Goal: Submit feedback/report problem

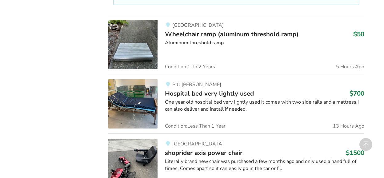
scroll to position [384, 0]
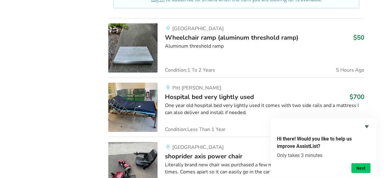
click at [132, 51] on img at bounding box center [132, 47] width 49 height 49
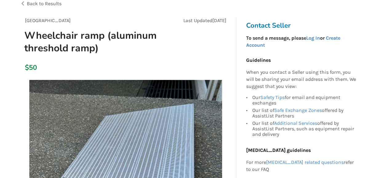
scroll to position [25, 0]
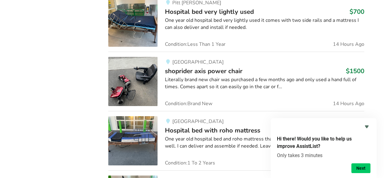
scroll to position [480, 0]
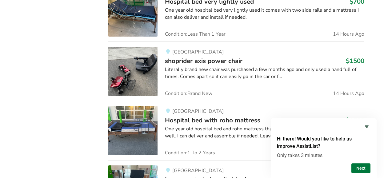
click at [360, 168] on button "Next" at bounding box center [360, 168] width 19 height 10
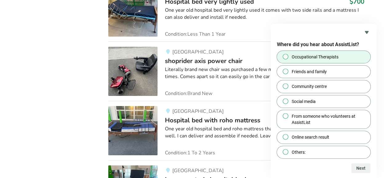
click at [285, 57] on input "Occupational Therapists" at bounding box center [285, 56] width 4 height 4
radio input "true"
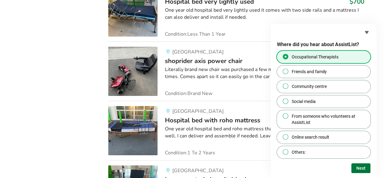
click at [362, 168] on button "Next" at bounding box center [360, 168] width 19 height 10
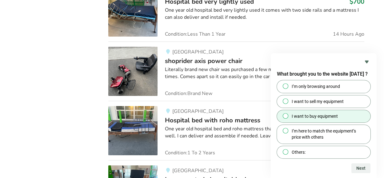
click at [285, 116] on input "I want to buy equipment" at bounding box center [285, 116] width 4 height 4
radio input "true"
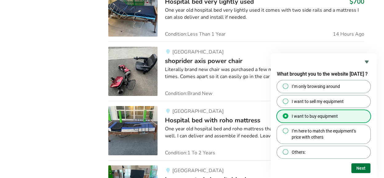
click at [359, 169] on button "Next" at bounding box center [360, 168] width 19 height 10
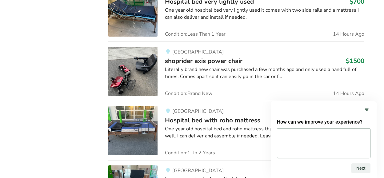
click at [291, 133] on textarea at bounding box center [323, 143] width 93 height 30
drag, startPoint x: 293, startPoint y: 134, endPoint x: 278, endPoint y: 133, distance: 15.1
click at [278, 133] on textarea "add n" at bounding box center [323, 143] width 93 height 30
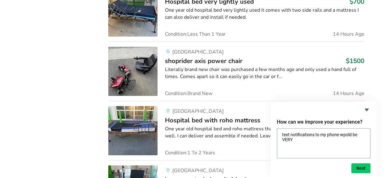
click at [344, 135] on textarea "text notifications to my phone wpold be VERY" at bounding box center [323, 143] width 93 height 30
click at [294, 140] on textarea "text notifications to my phone would be VERY" at bounding box center [323, 143] width 93 height 30
type textarea "text notifications to my phone would be VERY HELPFUL"
click at [356, 167] on button "Next" at bounding box center [360, 168] width 19 height 10
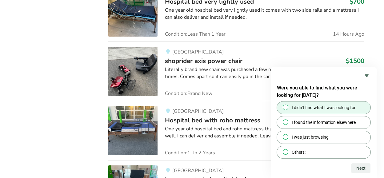
click at [285, 108] on input "I didn’t find what I was looking for" at bounding box center [285, 107] width 4 height 4
radio input "true"
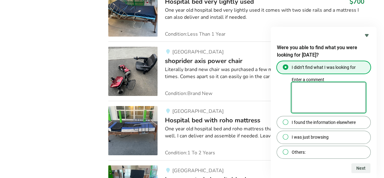
click at [298, 88] on textarea "Enter a comment" at bounding box center [328, 97] width 74 height 30
type textarea "N"
click at [318, 90] on textarea "nothing fit notifications" at bounding box center [328, 97] width 74 height 30
click at [316, 91] on textarea "nothing fit text notifications" at bounding box center [328, 97] width 74 height 30
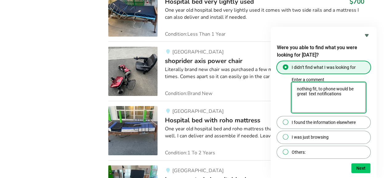
click at [342, 95] on textarea "nothing fit, to phone would be great text notifications" at bounding box center [328, 97] width 74 height 30
drag, startPoint x: 337, startPoint y: 89, endPoint x: 306, endPoint y: 97, distance: 32.3
click at [306, 97] on textarea "nothing fit, to phone would be great text notifications" at bounding box center [328, 97] width 74 height 30
click at [323, 94] on textarea "nothing fit, to phone text notifications" at bounding box center [328, 97] width 74 height 30
paste textarea "would be great"
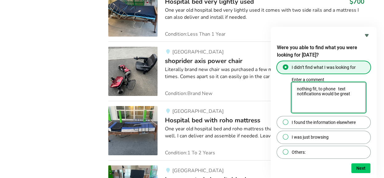
drag, startPoint x: 334, startPoint y: 89, endPoint x: 318, endPoint y: 90, distance: 16.6
click at [318, 90] on textarea "nothing fit, to phone text notifications would be great" at bounding box center [328, 97] width 74 height 30
click at [354, 89] on textarea "nothing fit, text notifications would be great" at bounding box center [328, 97] width 74 height 30
paste textarea "to phone"
type textarea "nothing fit, text notifications to phone would be great"
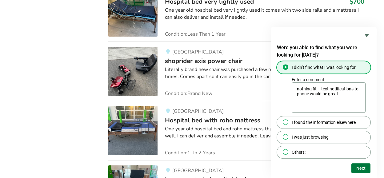
click at [356, 168] on button "Next" at bounding box center [360, 168] width 19 height 10
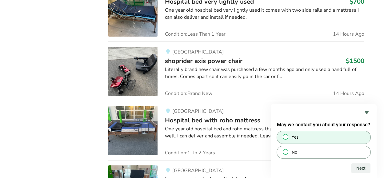
click at [285, 136] on input "Yes" at bounding box center [285, 137] width 4 height 4
radio input "true"
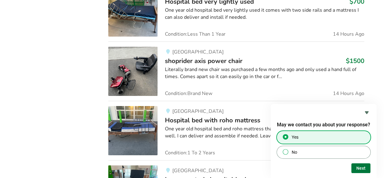
click at [358, 167] on button "Next" at bounding box center [360, 168] width 19 height 10
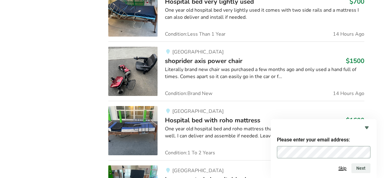
click at [343, 168] on button "Skip" at bounding box center [342, 168] width 8 height 5
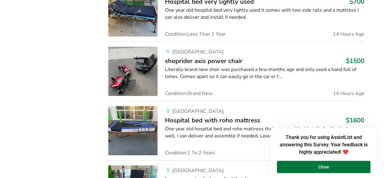
click at [324, 166] on button "Close" at bounding box center [323, 167] width 93 height 12
